Goal: Information Seeking & Learning: Learn about a topic

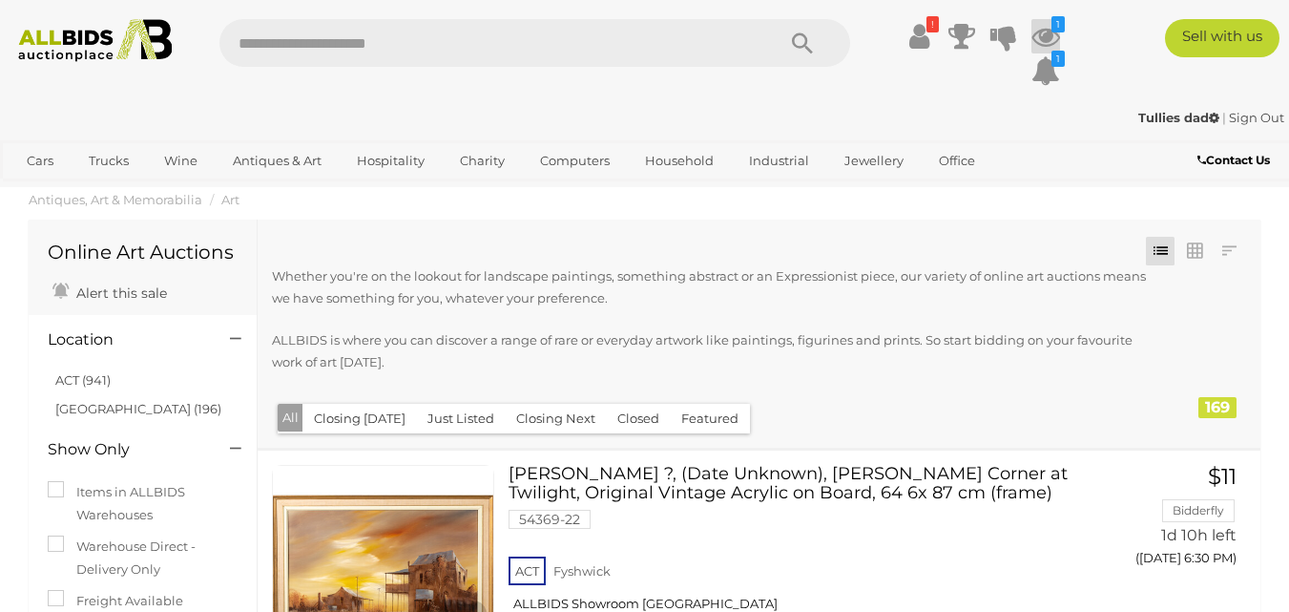
click at [1045, 36] on icon at bounding box center [1045, 36] width 29 height 34
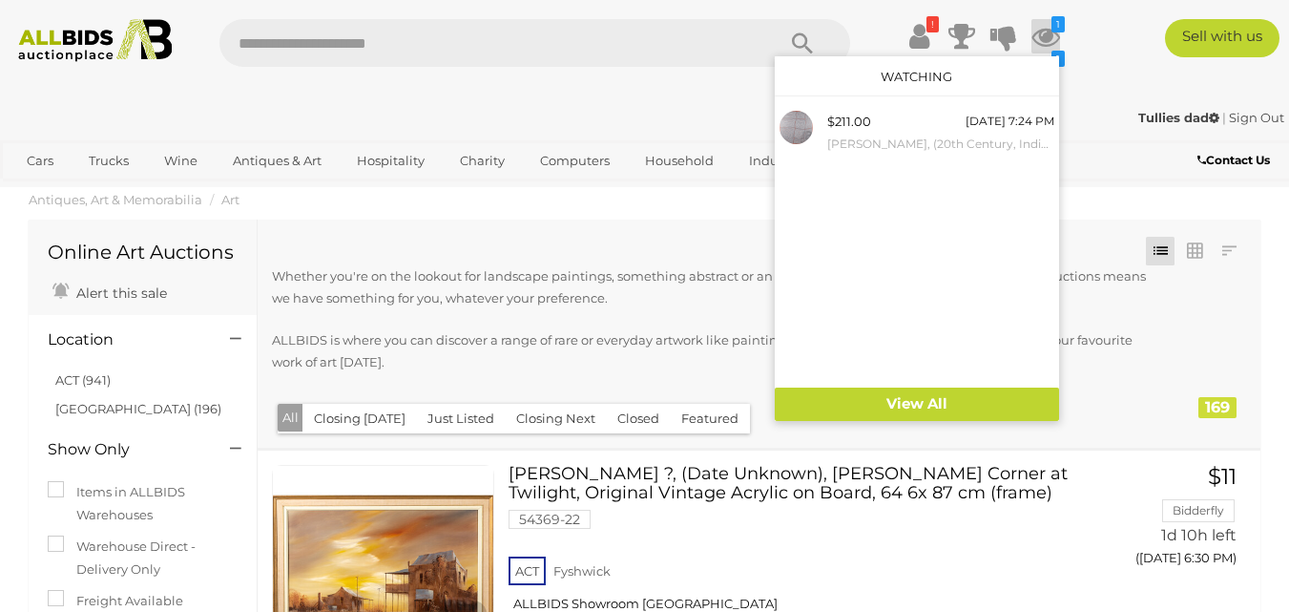
click at [1094, 78] on div "! 1 1 M" at bounding box center [645, 58] width 1318 height 78
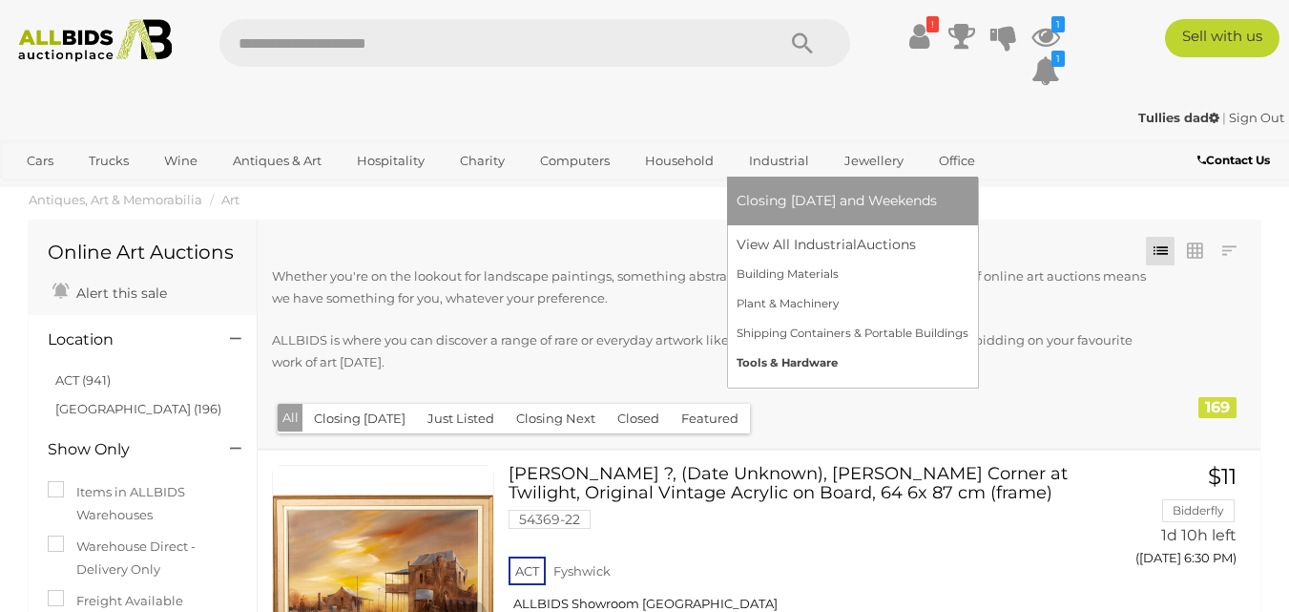
click at [762, 354] on link "Tools & Hardware" at bounding box center [853, 363] width 232 height 30
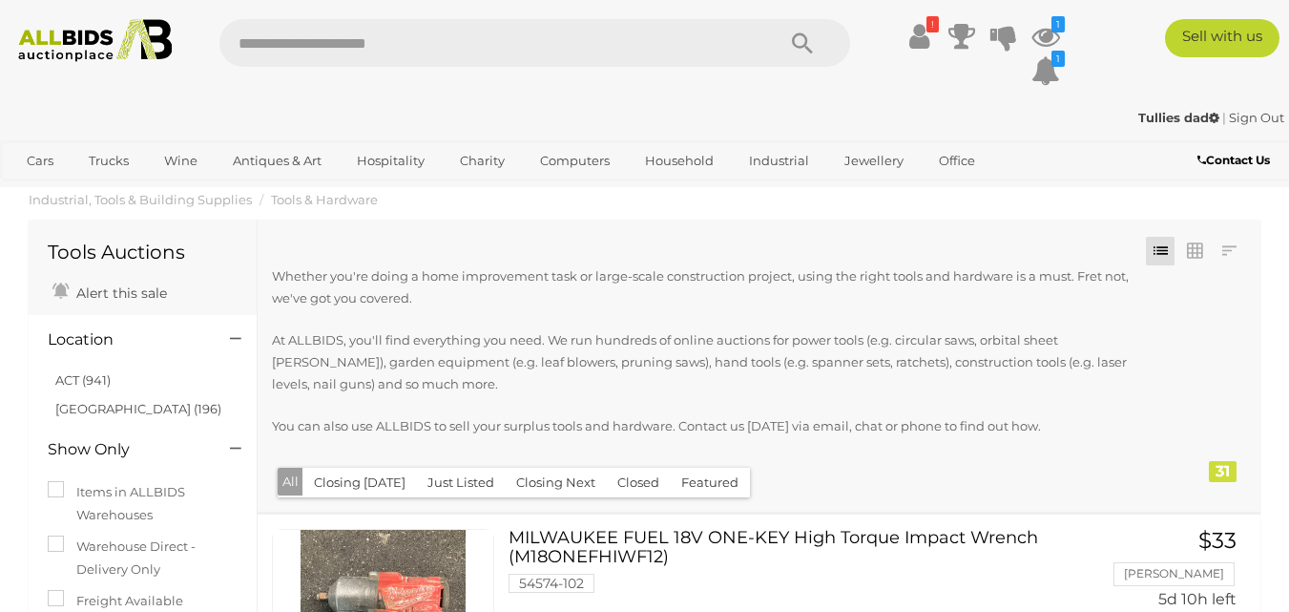
click at [633, 485] on button "Closed" at bounding box center [638, 483] width 65 height 30
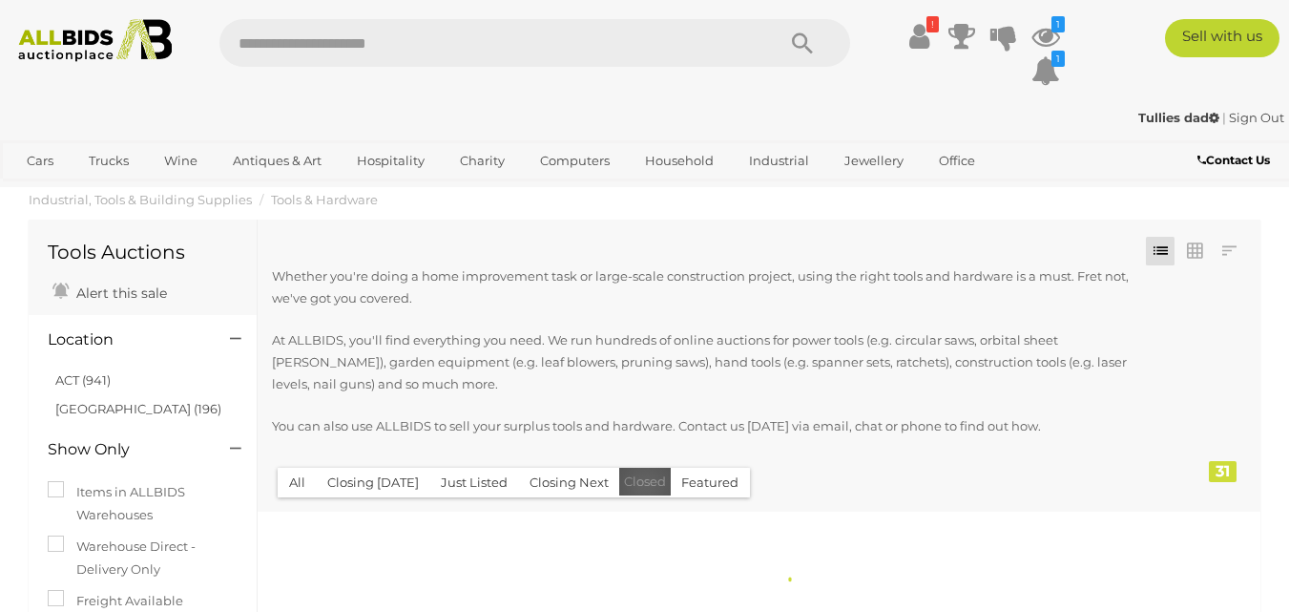
click at [633, 485] on button "Closed" at bounding box center [645, 482] width 52 height 28
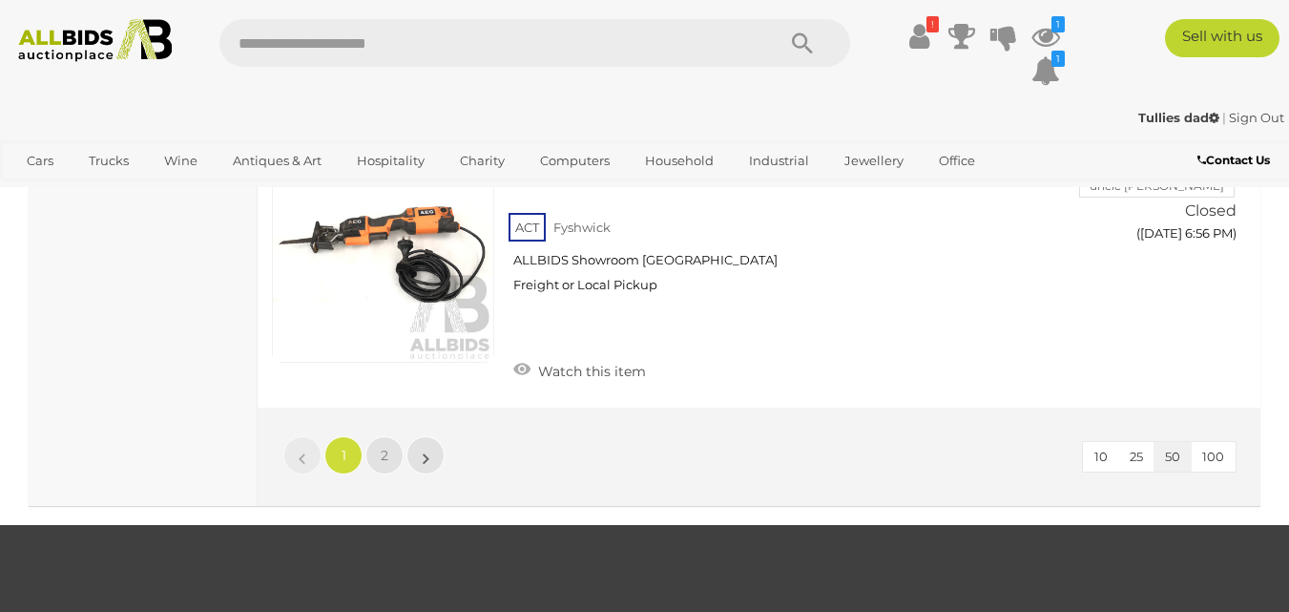
scroll to position [14408, 0]
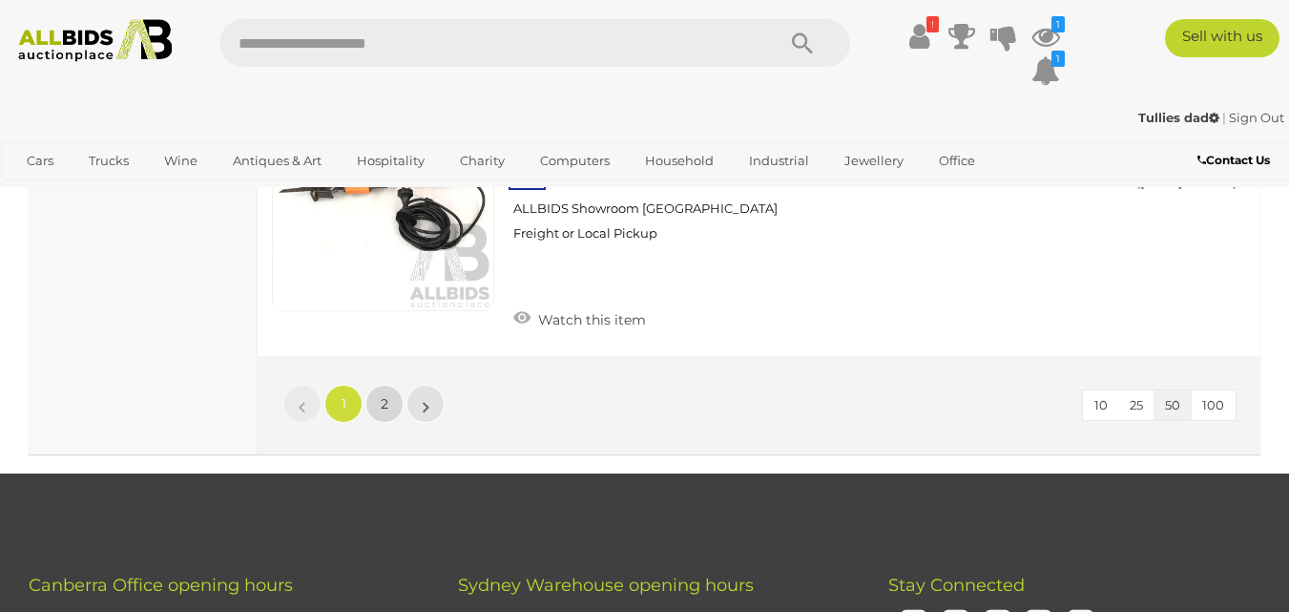
click at [385, 395] on span "2" at bounding box center [385, 403] width 8 height 17
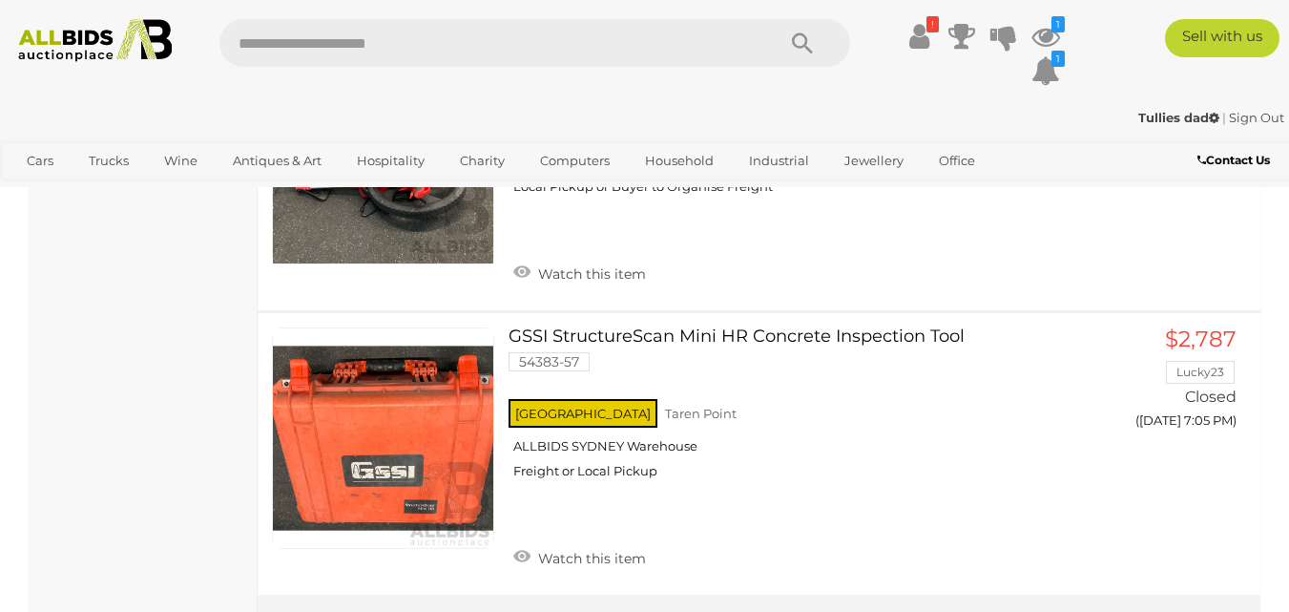
scroll to position [4233, 0]
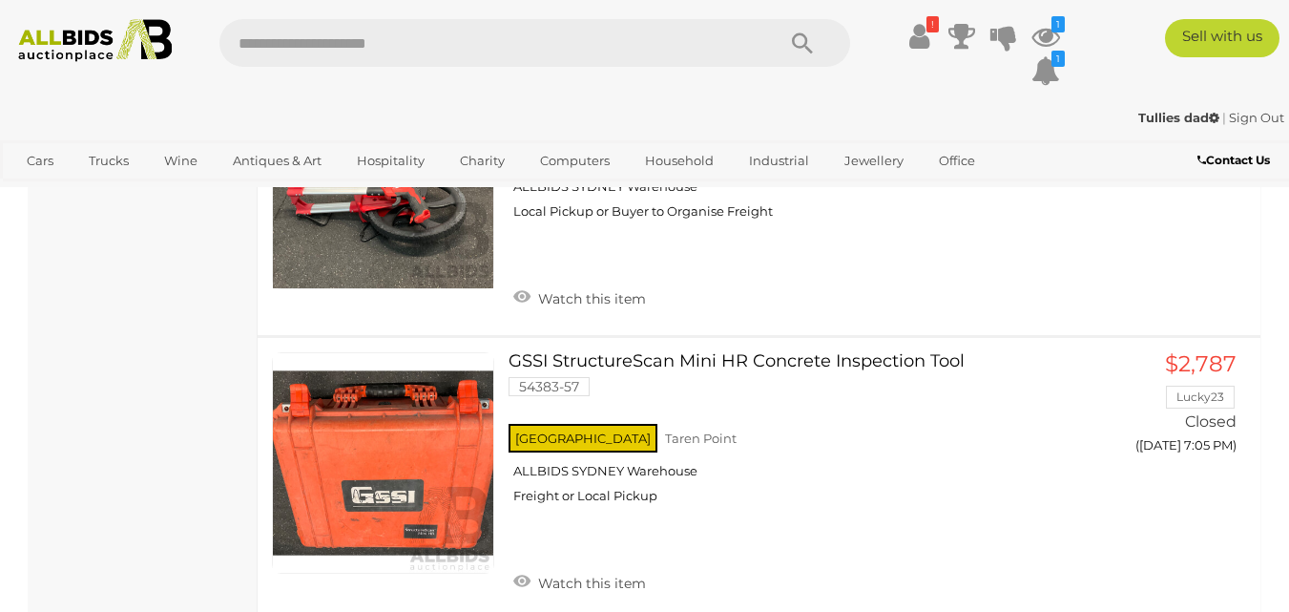
click at [265, 45] on input "text" at bounding box center [487, 43] width 536 height 48
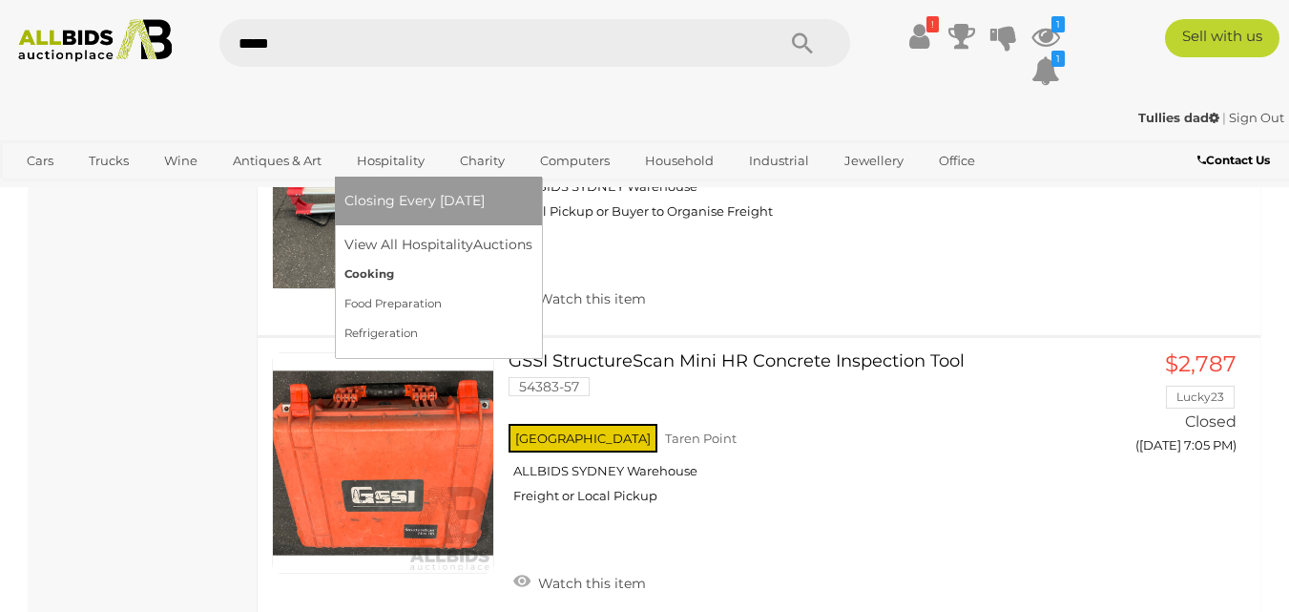
type input "******"
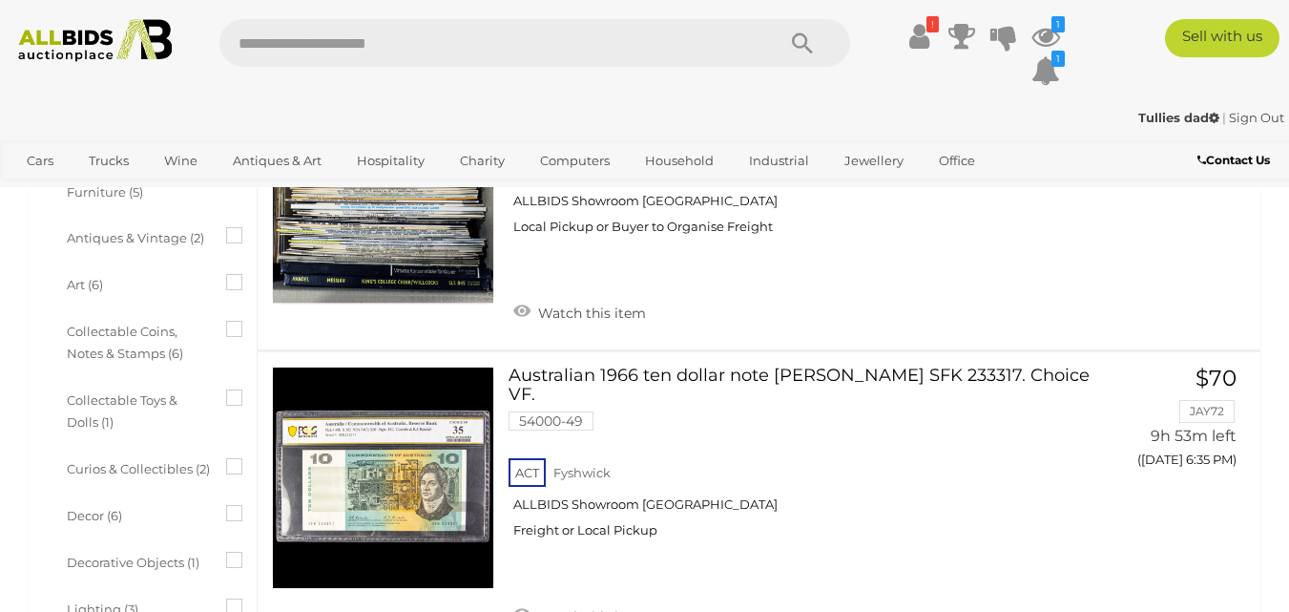
scroll to position [573, 0]
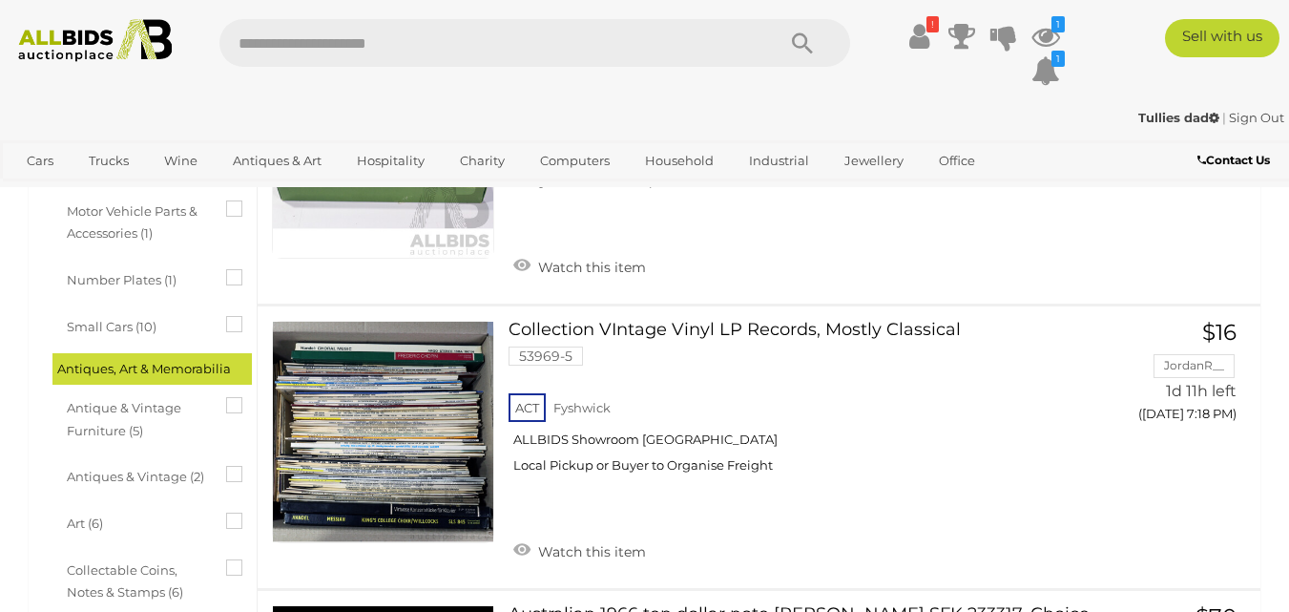
click at [367, 48] on input "text" at bounding box center [487, 43] width 536 height 48
type input "**********"
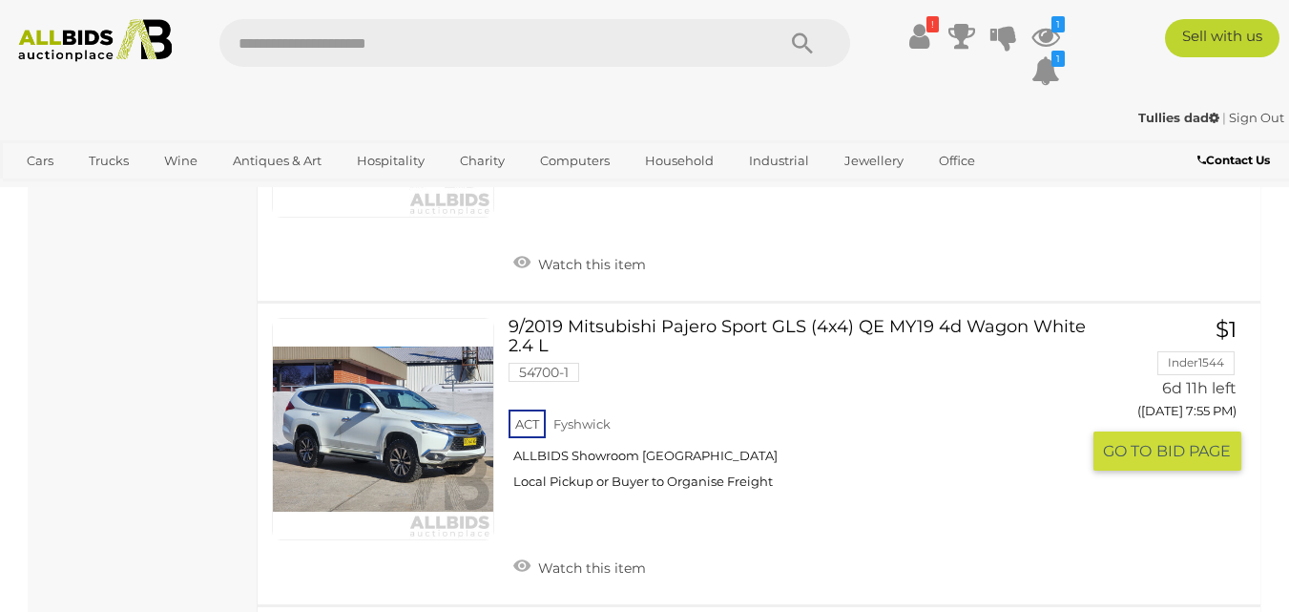
scroll to position [2385, 0]
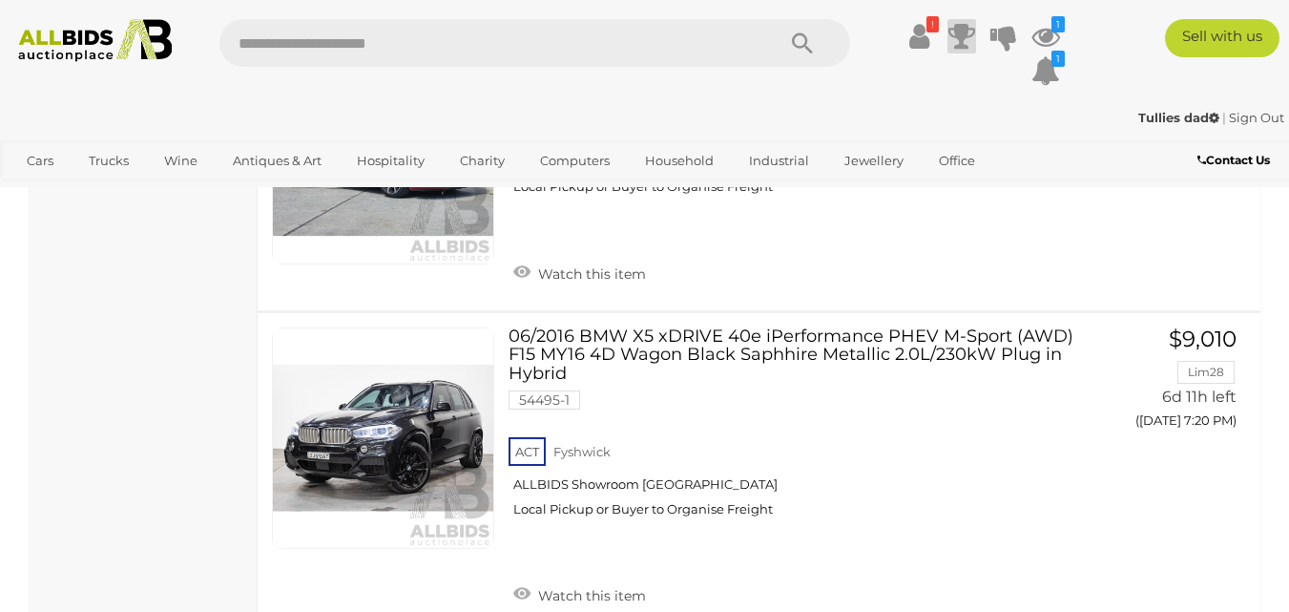
click at [959, 34] on icon at bounding box center [961, 36] width 27 height 34
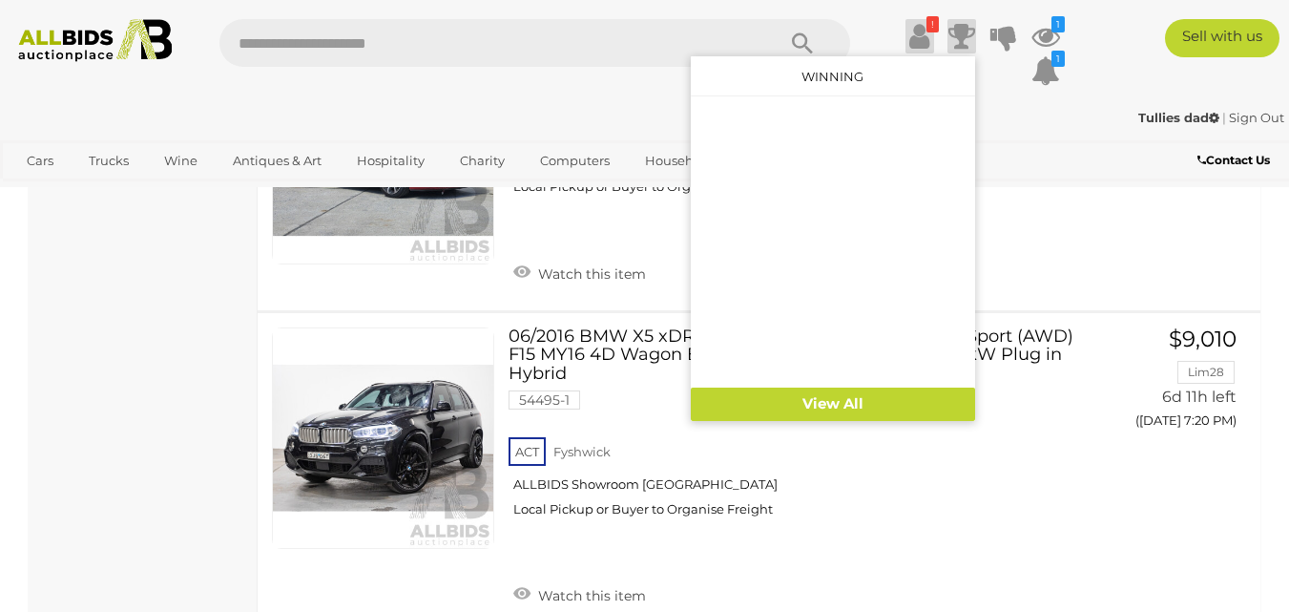
click at [920, 31] on icon at bounding box center [919, 36] width 20 height 34
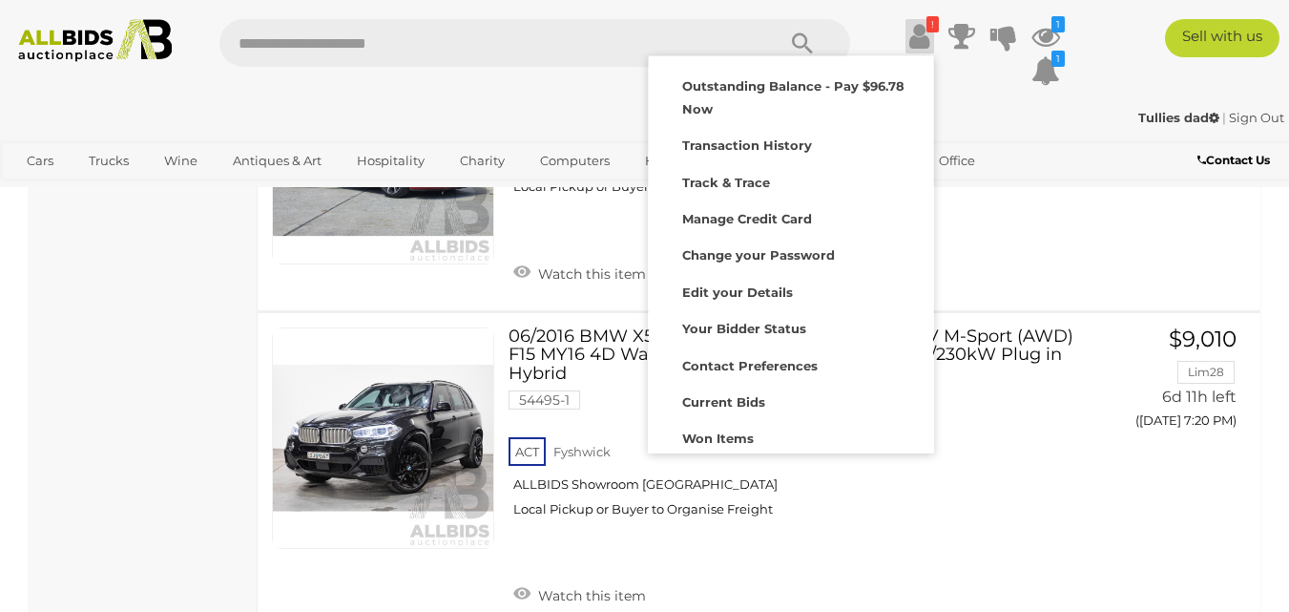
click at [920, 31] on icon at bounding box center [919, 36] width 20 height 34
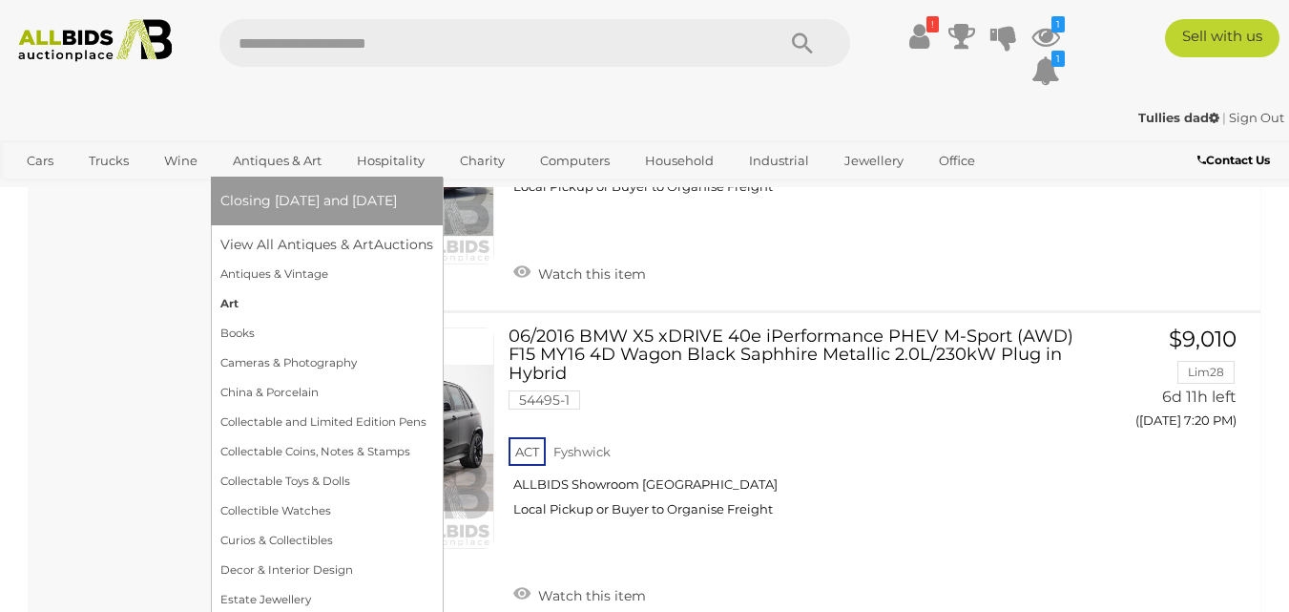
click at [230, 304] on link "Art" at bounding box center [326, 304] width 213 height 30
